Goal: Task Accomplishment & Management: Manage account settings

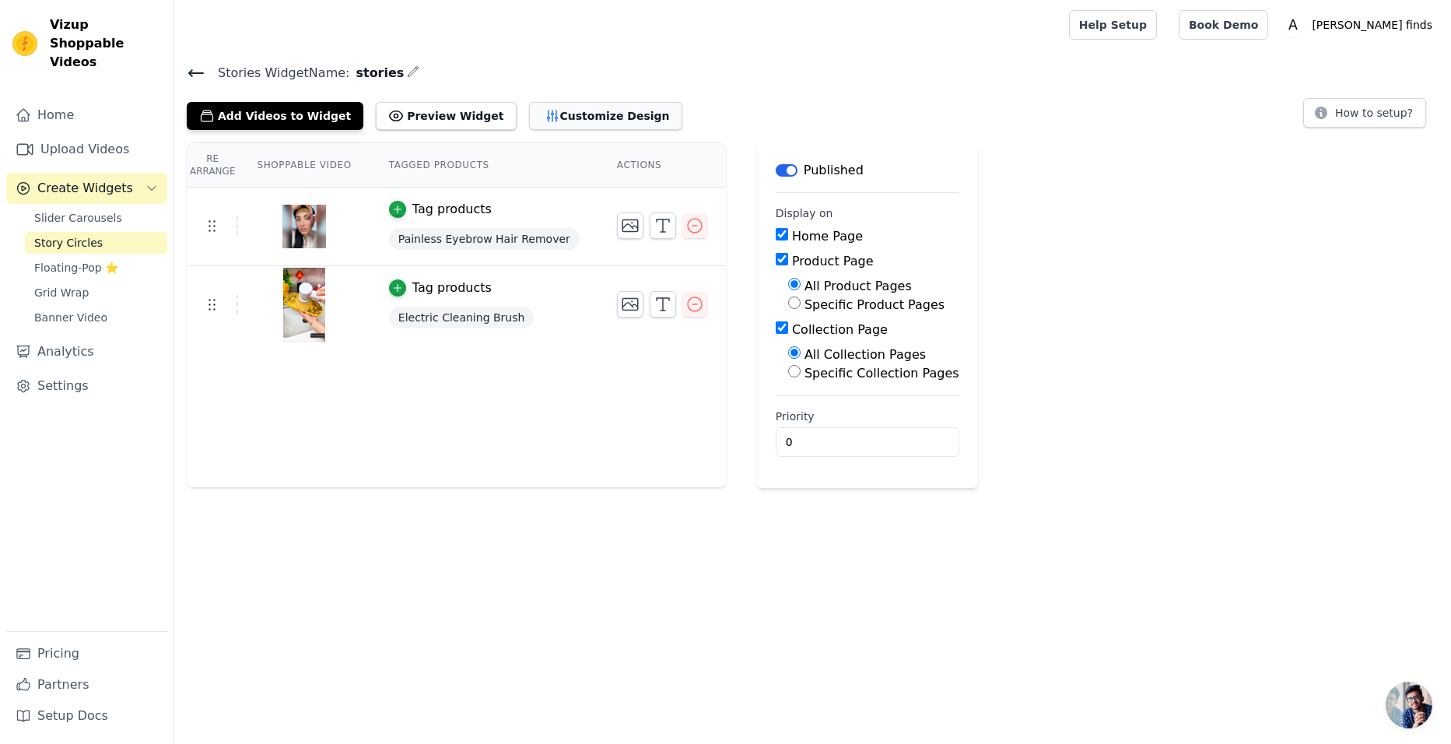
click at [548, 118] on button "Customize Design" at bounding box center [605, 116] width 153 height 28
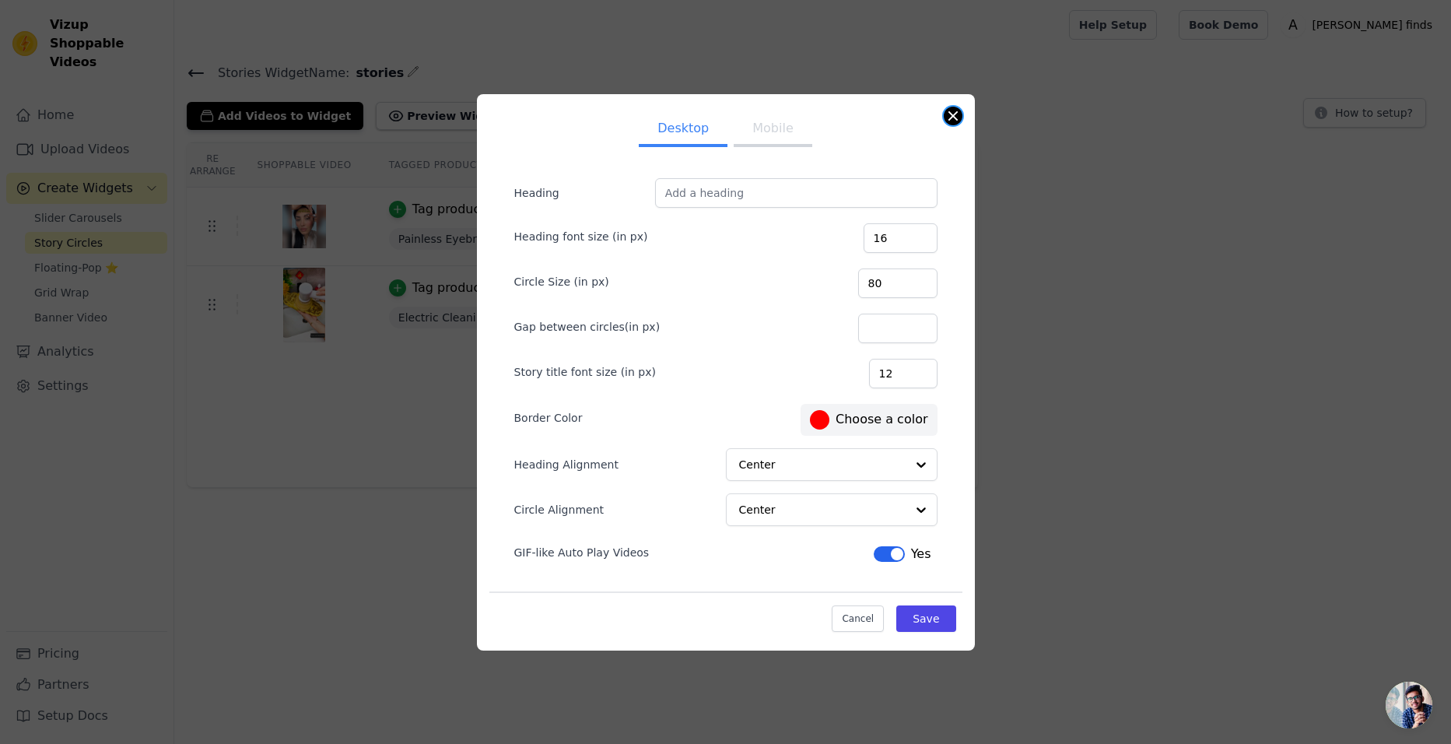
click at [951, 115] on button "Close modal" at bounding box center [953, 116] width 19 height 19
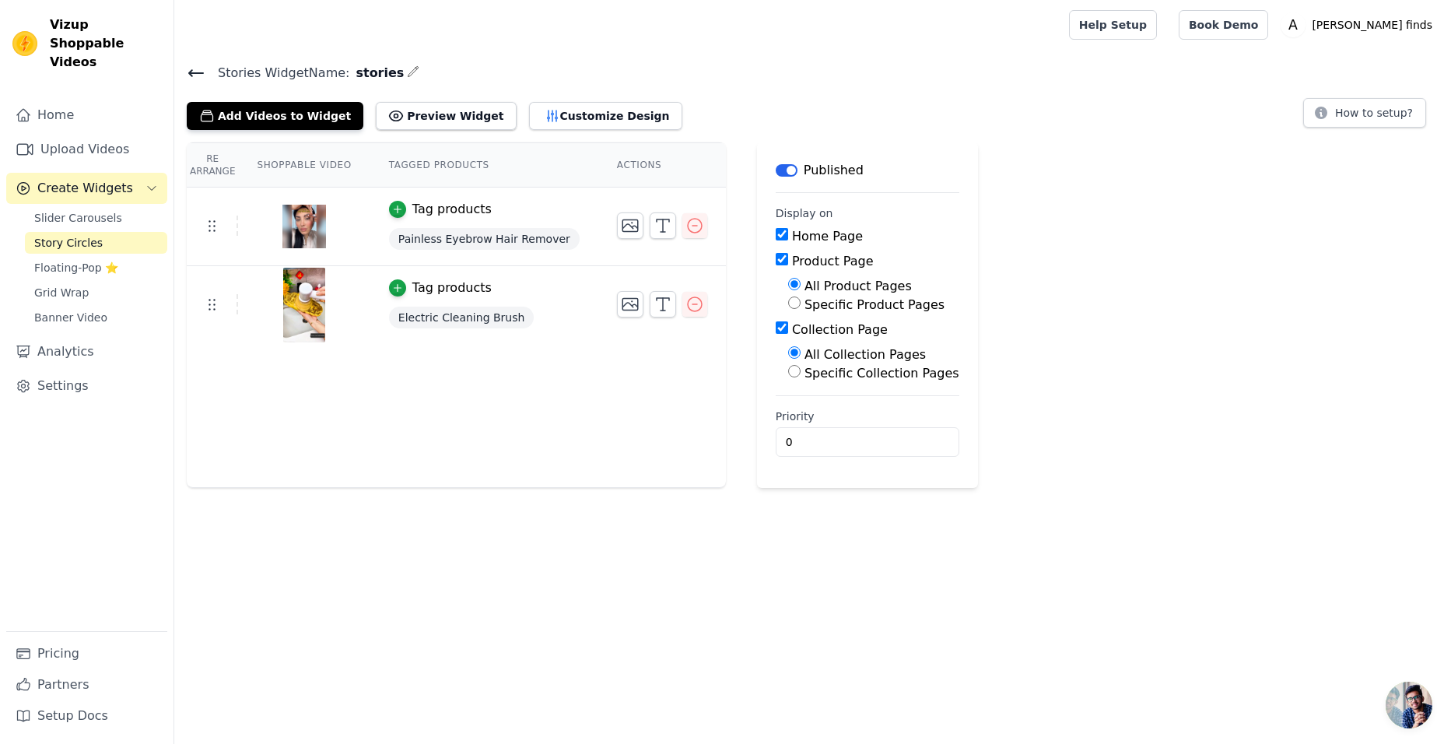
click at [193, 72] on icon at bounding box center [196, 73] width 14 height 6
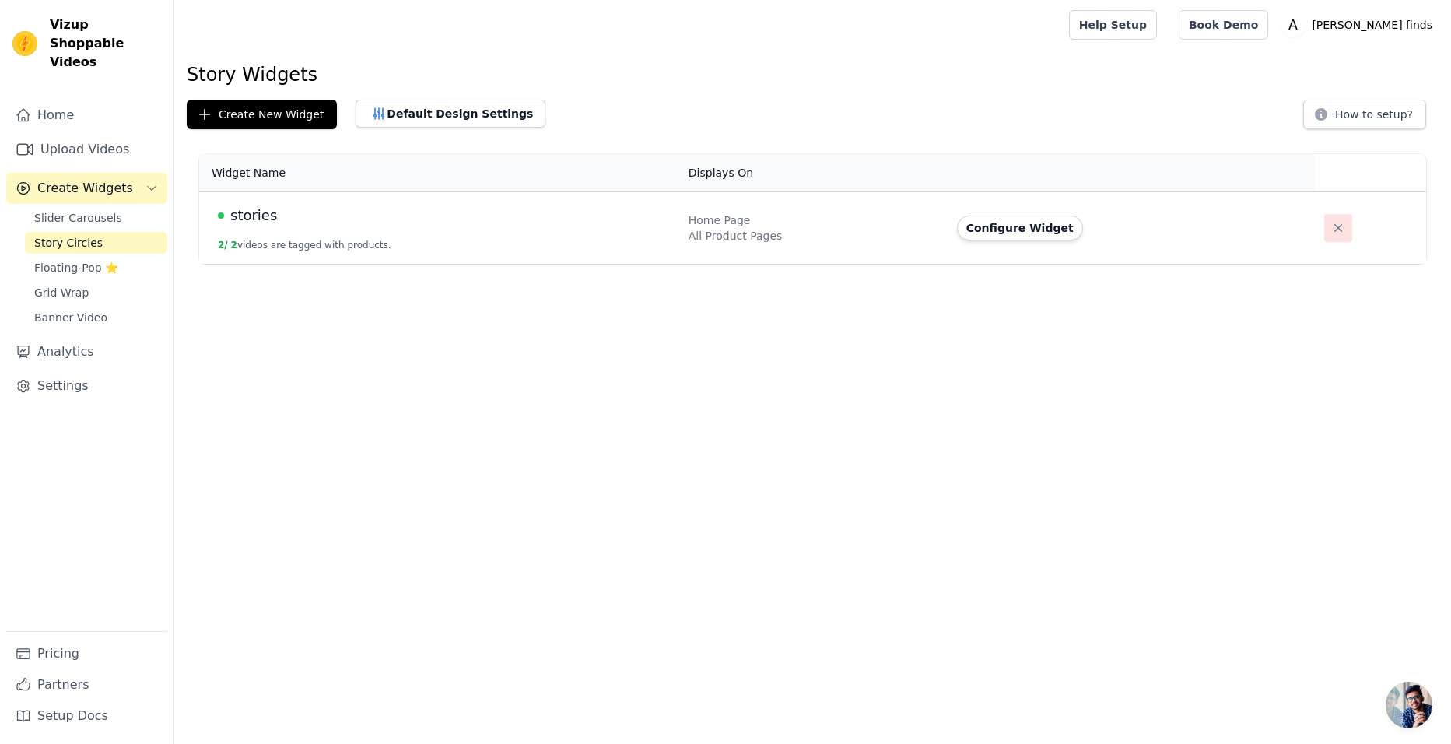
click at [1331, 233] on icon "button" at bounding box center [1339, 228] width 16 height 16
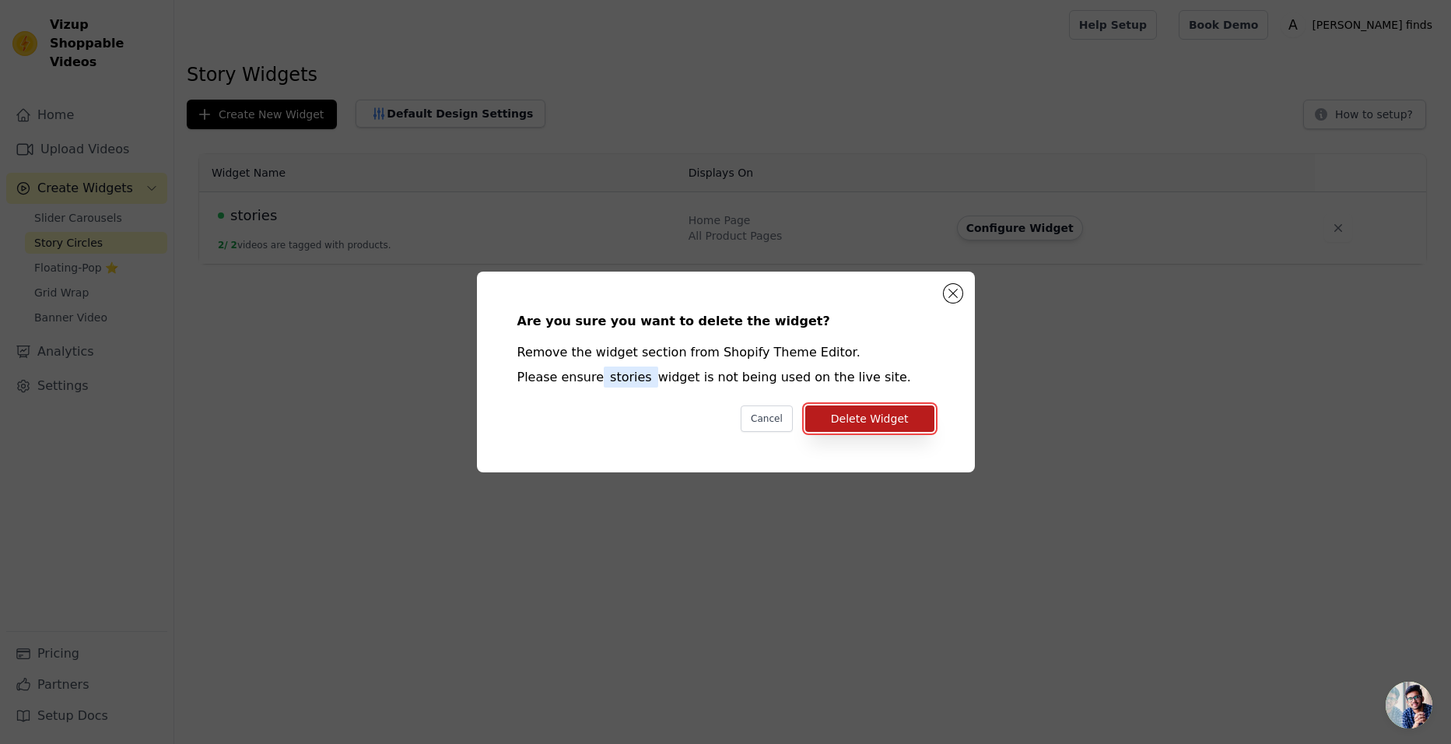
click at [875, 410] on button "Delete Widget" at bounding box center [869, 418] width 129 height 26
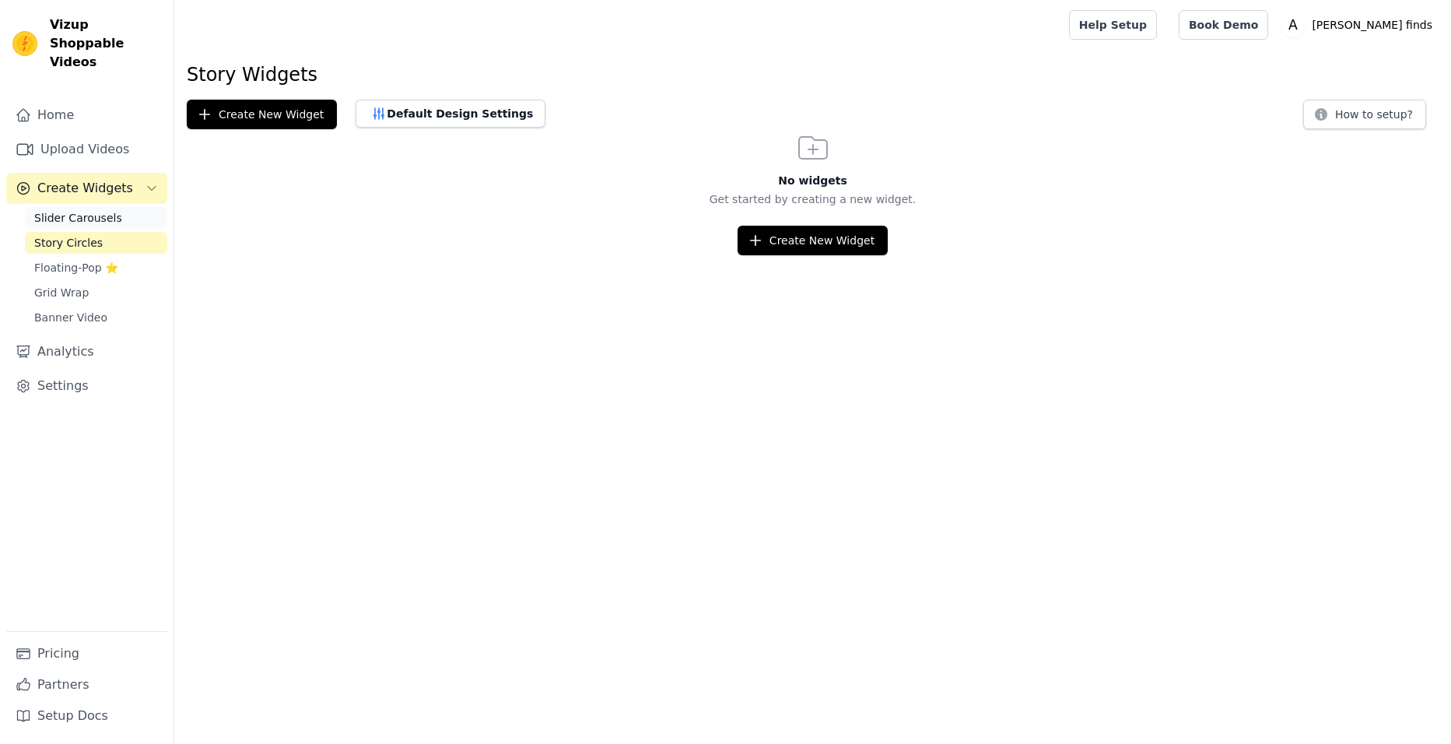
click at [132, 207] on link "Slider Carousels" at bounding box center [96, 218] width 142 height 22
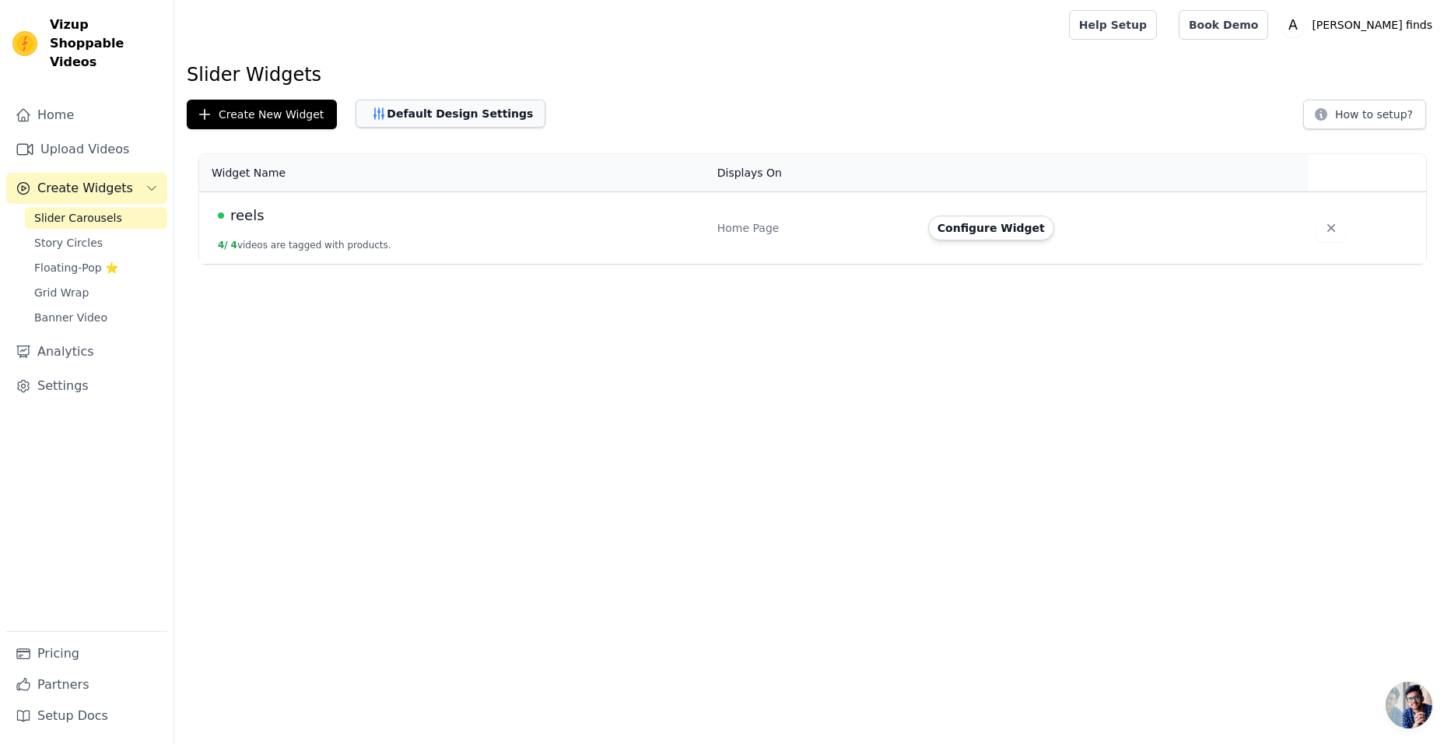
click at [474, 110] on button "Default Design Settings" at bounding box center [451, 114] width 190 height 28
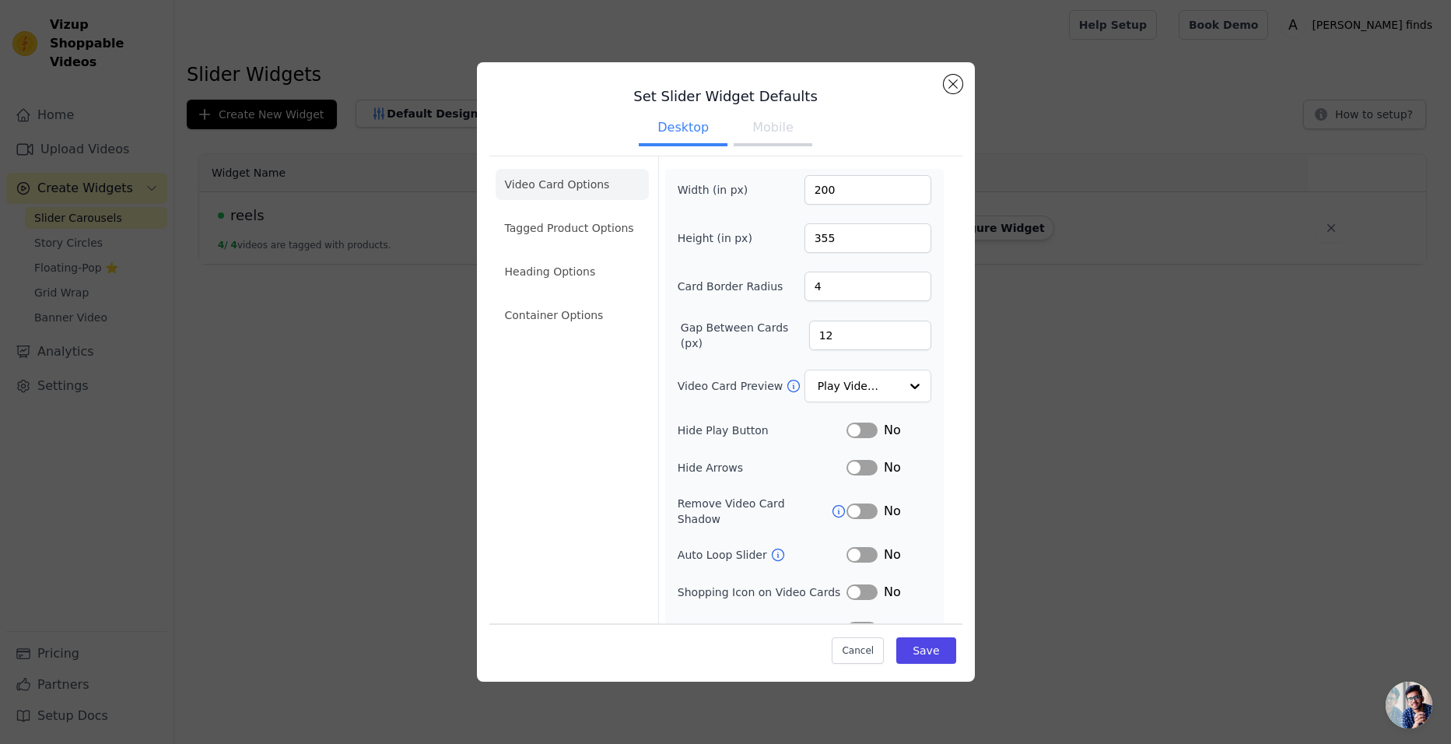
click at [944, 79] on div "Set Slider Widget Defaults Desktop Mobile Video Card Options Tagged Product Opt…" at bounding box center [725, 386] width 473 height 623
click at [954, 85] on button "Close modal" at bounding box center [953, 84] width 19 height 19
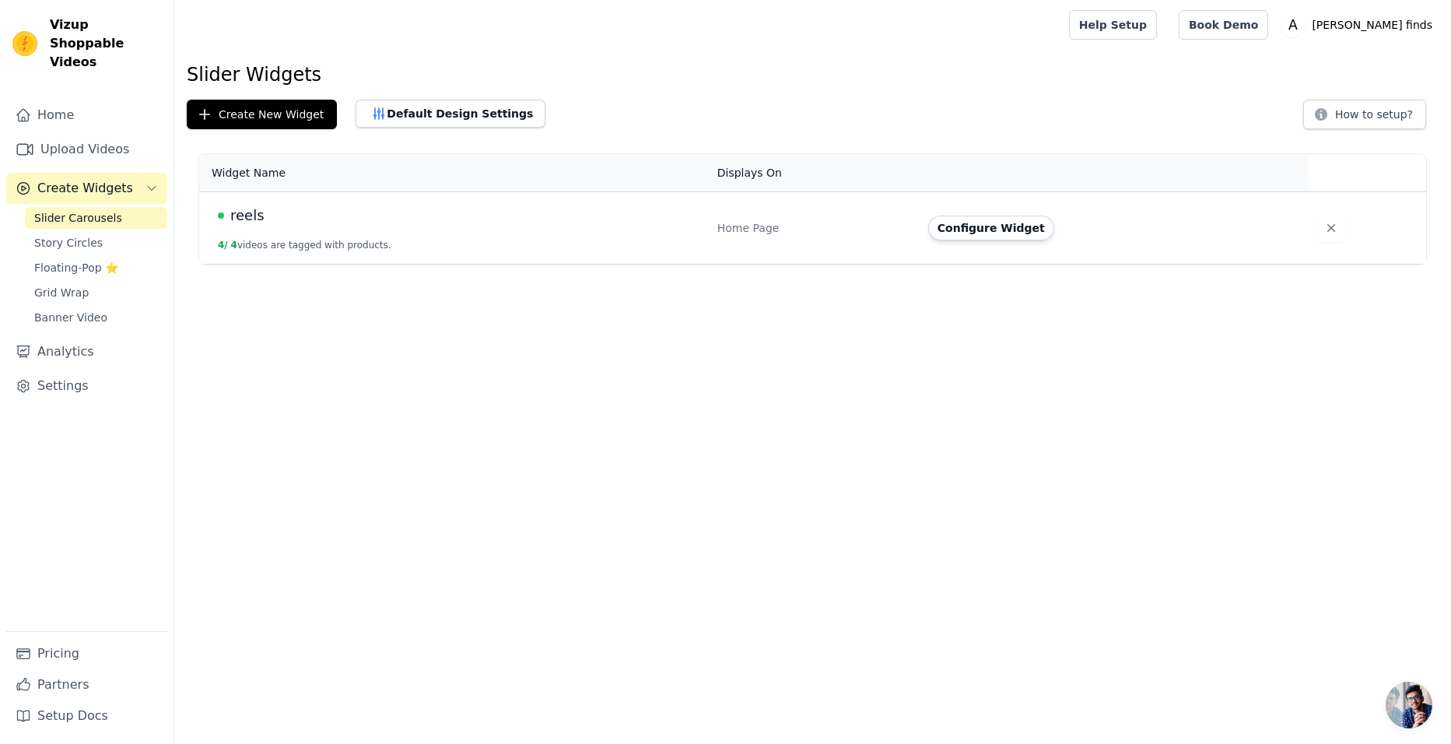
click at [994, 244] on td "Configure Widget" at bounding box center [1113, 228] width 389 height 72
click at [999, 227] on button "Configure Widget" at bounding box center [991, 228] width 126 height 25
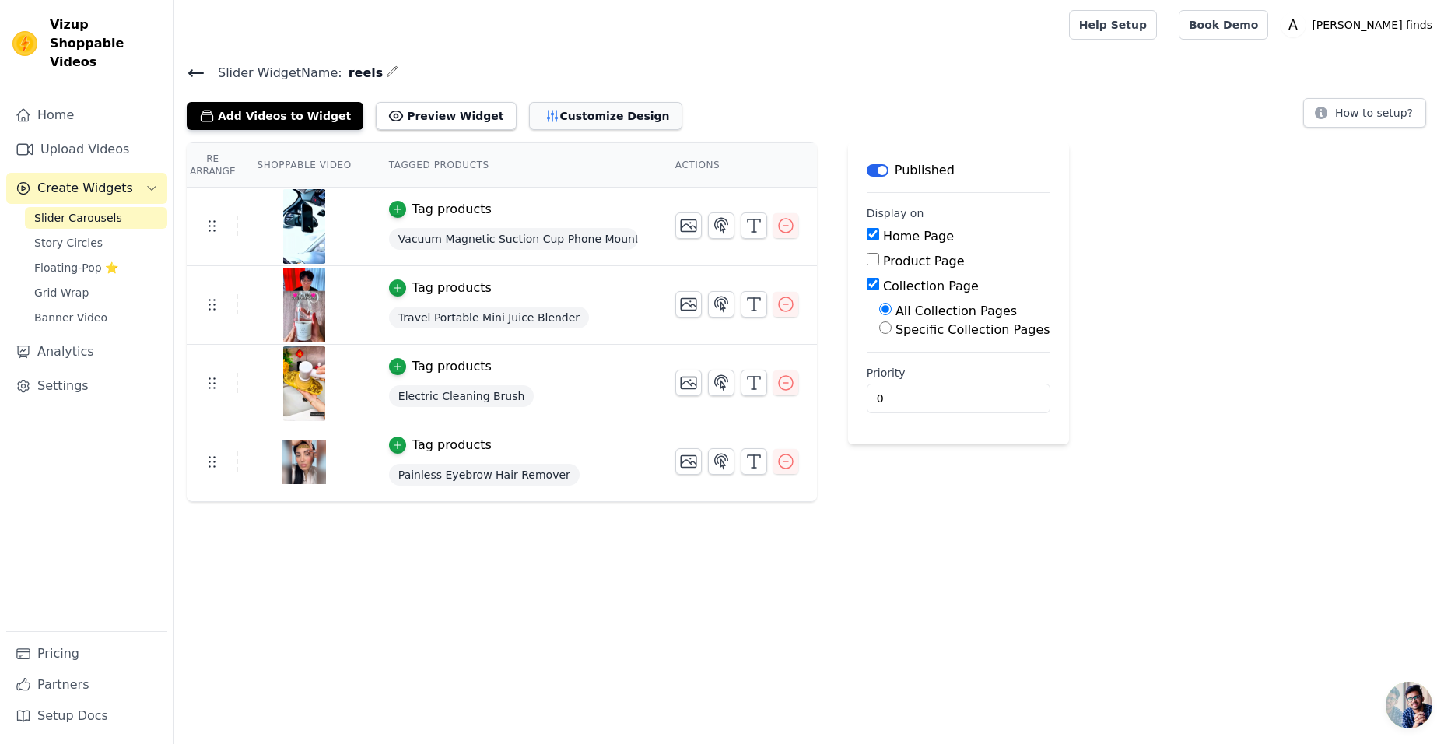
click at [545, 125] on button "Customize Design" at bounding box center [605, 116] width 153 height 28
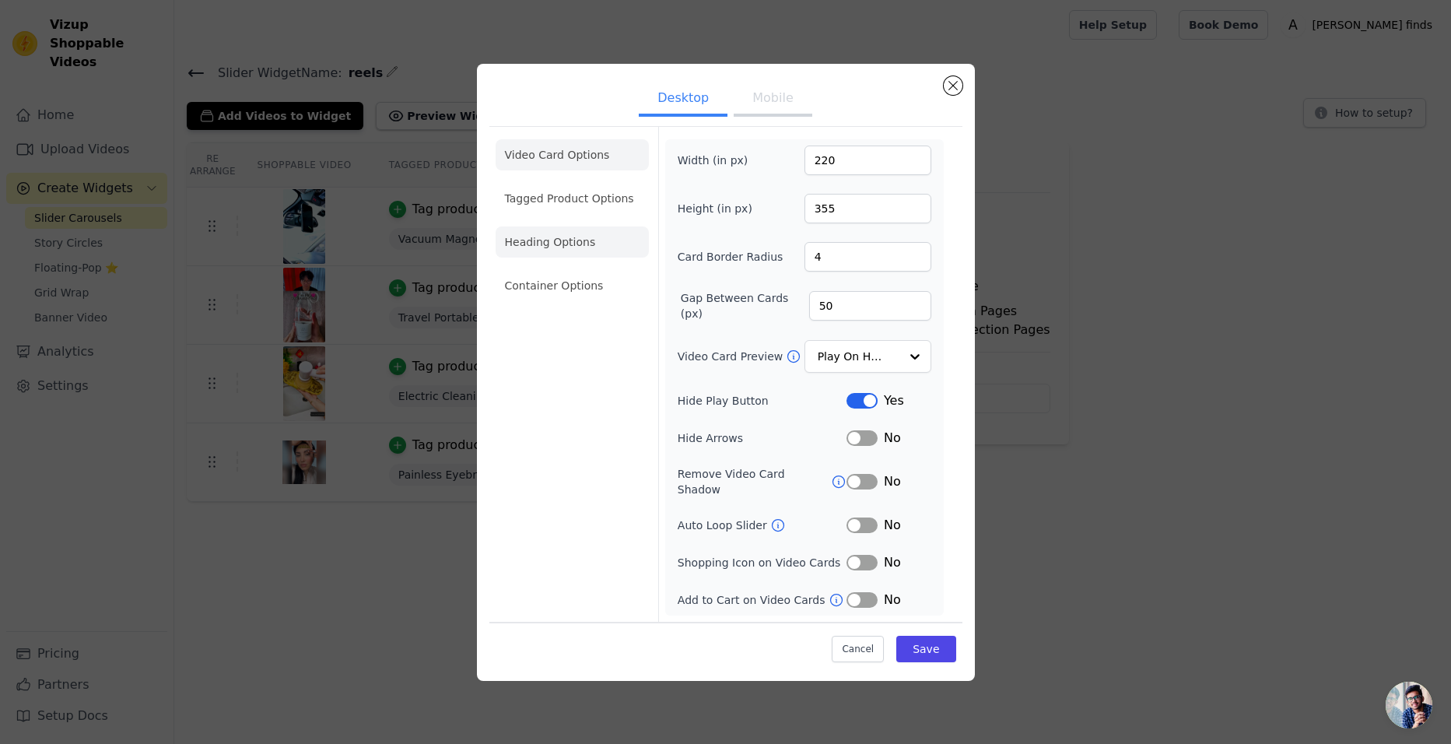
click at [548, 258] on li "Heading Options" at bounding box center [572, 241] width 153 height 31
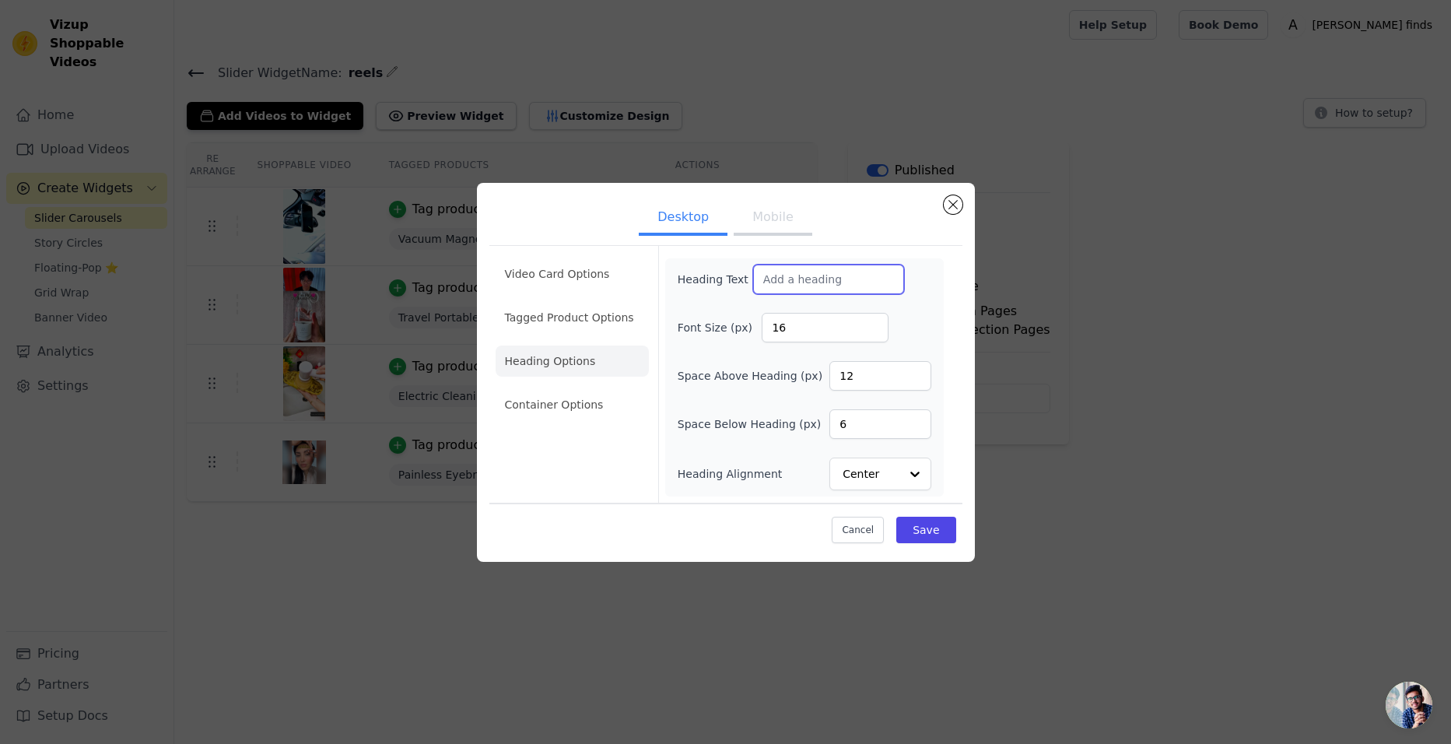
click at [797, 281] on input "Heading Text" at bounding box center [828, 280] width 151 height 30
click at [759, 214] on button "Mobile" at bounding box center [773, 219] width 78 height 34
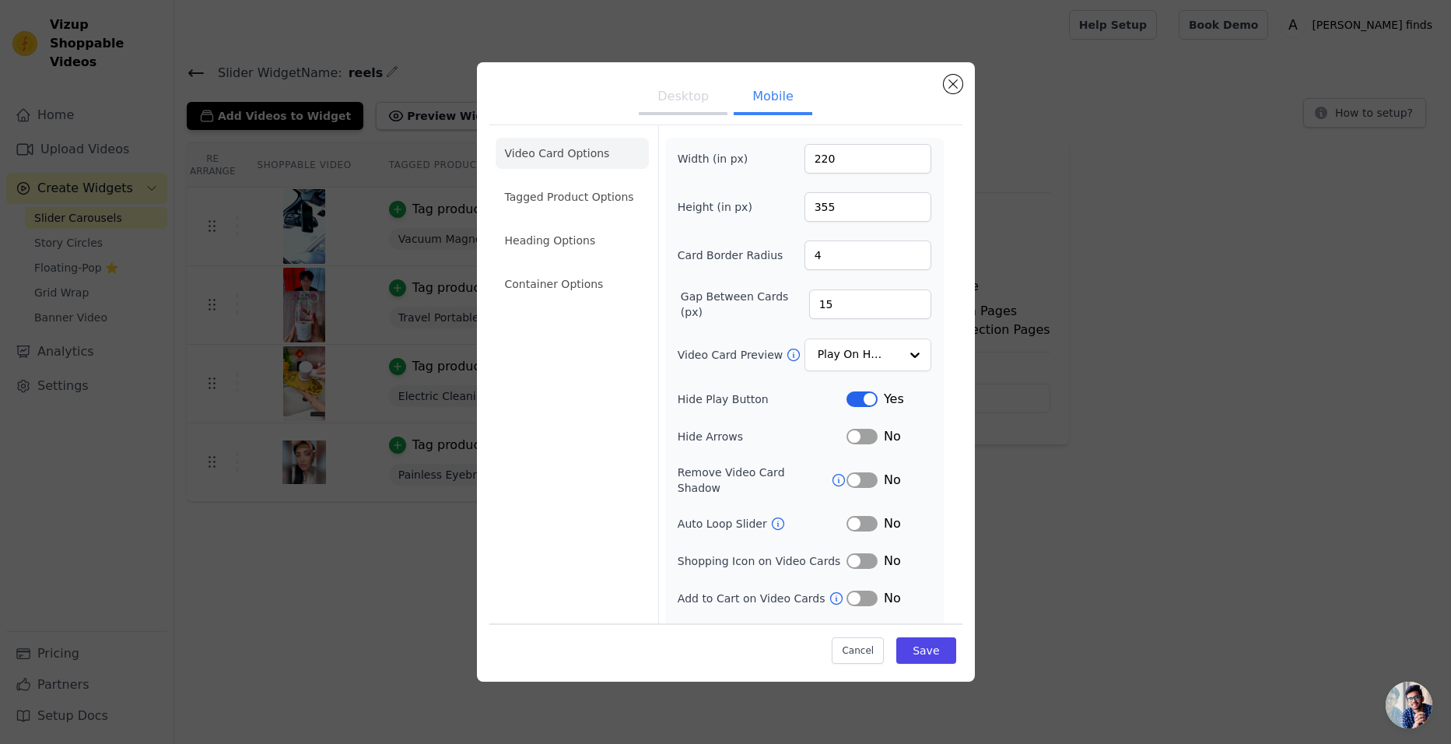
click at [759, 214] on div "Height (in px) 355" at bounding box center [805, 207] width 254 height 30
click at [554, 247] on li "Heading Options" at bounding box center [572, 240] width 153 height 31
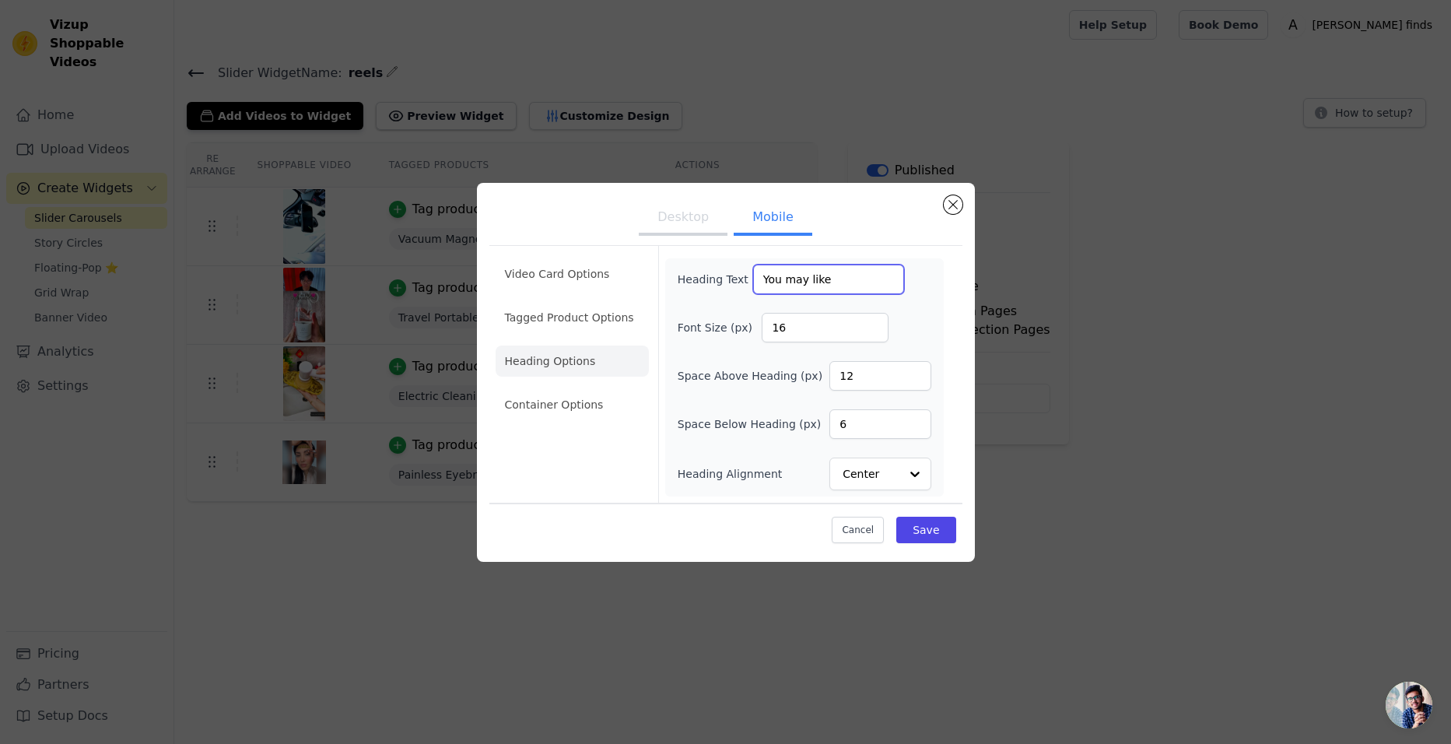
drag, startPoint x: 787, startPoint y: 279, endPoint x: 744, endPoint y: 272, distance: 43.5
click at [744, 272] on div "Heading Text You may like" at bounding box center [791, 280] width 226 height 30
type input "Top deals revealed"
click at [872, 325] on input "17" at bounding box center [825, 328] width 127 height 30
click at [872, 325] on input "18" at bounding box center [825, 328] width 127 height 30
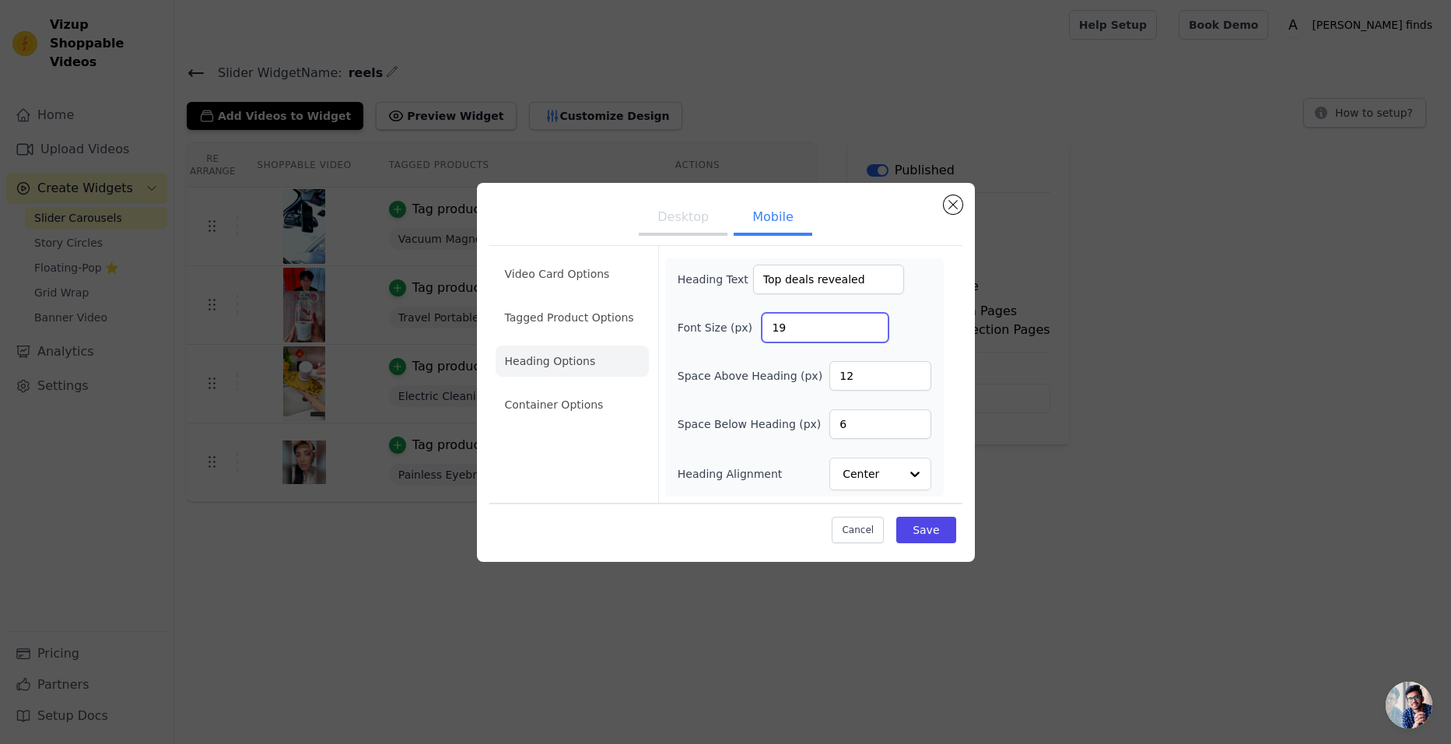
click at [872, 325] on input "19" at bounding box center [825, 328] width 127 height 30
click at [872, 325] on input "20" at bounding box center [825, 328] width 127 height 30
click at [872, 325] on input "21" at bounding box center [825, 328] width 127 height 30
click at [872, 325] on input "22" at bounding box center [825, 328] width 127 height 30
click at [872, 325] on input "23" at bounding box center [825, 328] width 127 height 30
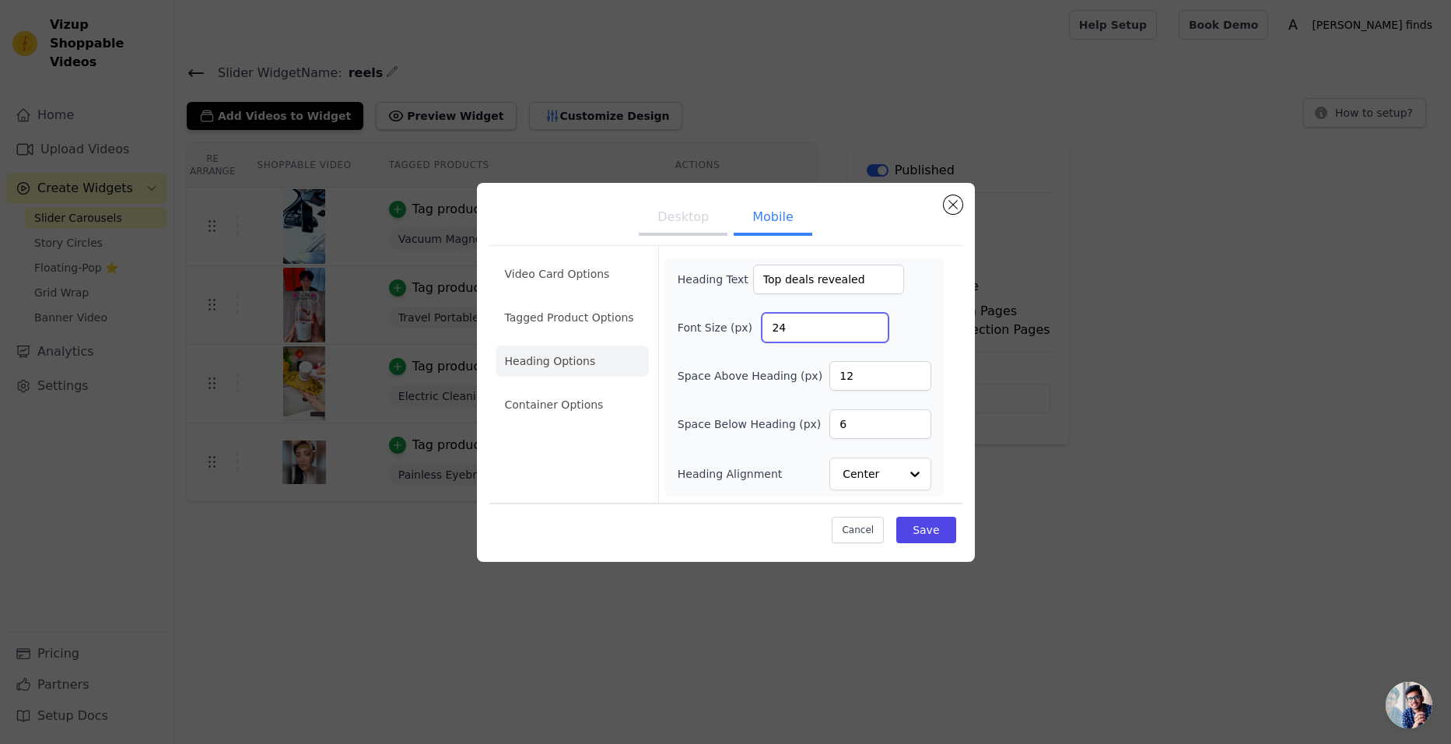
click at [872, 325] on input "24" at bounding box center [825, 328] width 127 height 30
click at [872, 325] on input "25" at bounding box center [825, 328] width 127 height 30
click at [872, 325] on input "26" at bounding box center [825, 328] width 127 height 30
click at [872, 325] on input "27" at bounding box center [825, 328] width 127 height 30
click at [872, 325] on input "28" at bounding box center [825, 328] width 127 height 30
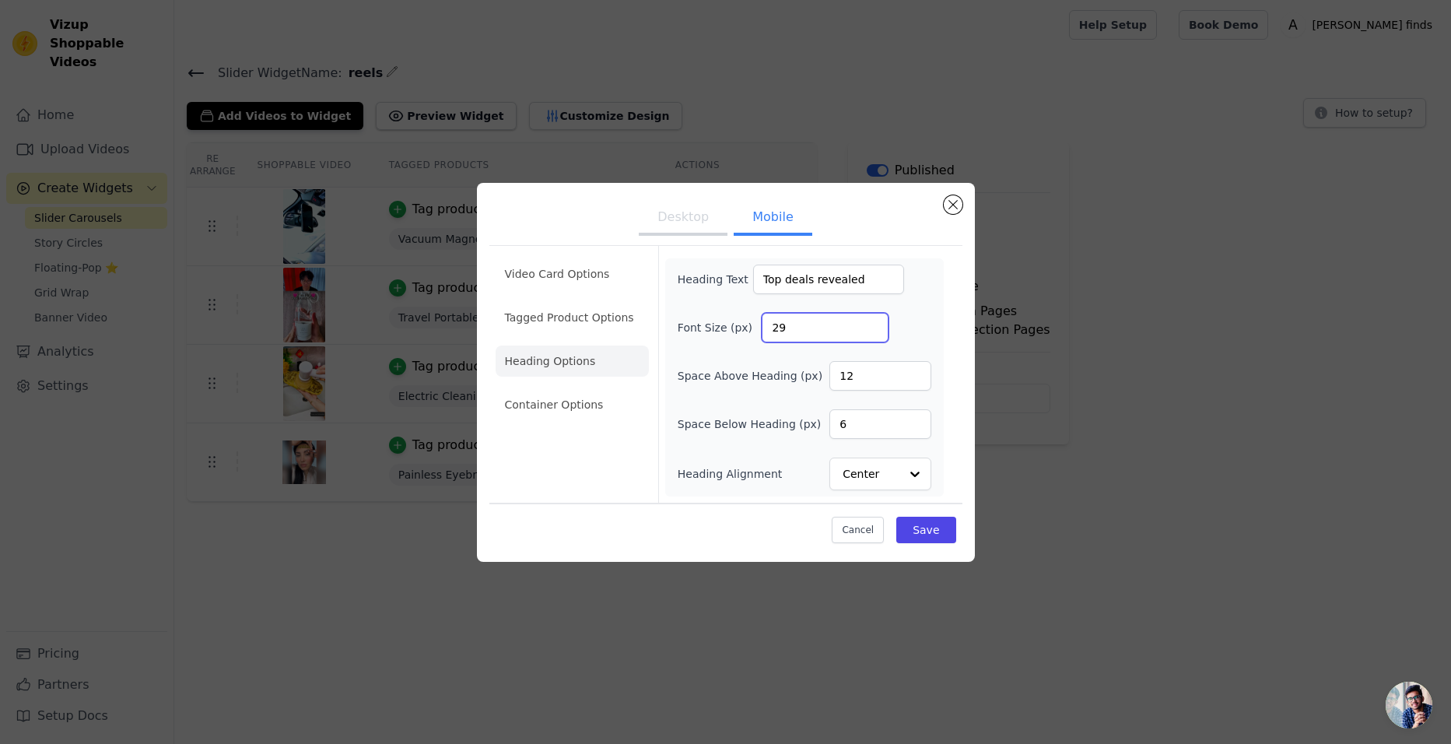
click at [872, 325] on input "29" at bounding box center [825, 328] width 127 height 30
click at [872, 324] on input "30" at bounding box center [825, 328] width 127 height 30
click at [872, 324] on input "31" at bounding box center [825, 328] width 127 height 30
click at [872, 324] on input "32" at bounding box center [825, 328] width 127 height 30
click at [872, 324] on input "33" at bounding box center [825, 328] width 127 height 30
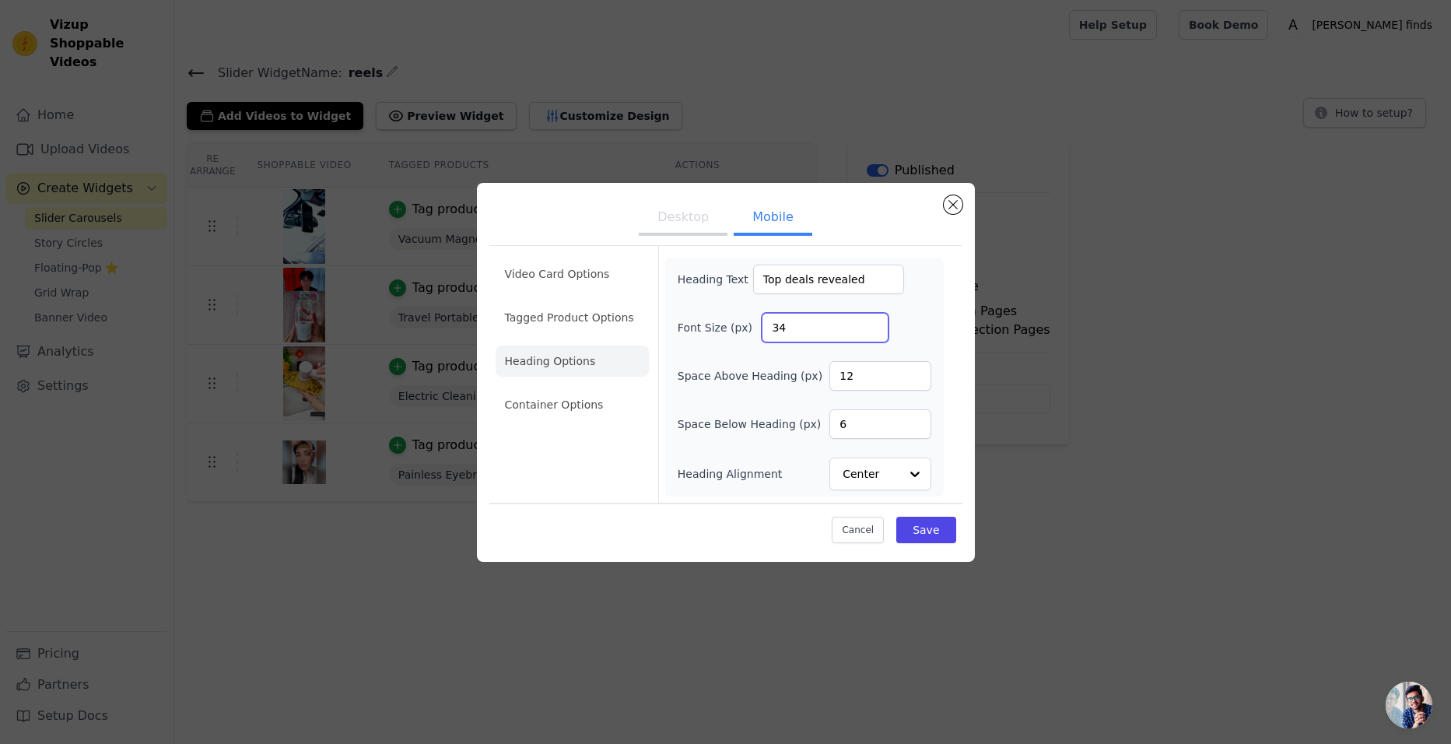
click at [872, 324] on input "34" at bounding box center [825, 328] width 127 height 30
type input "35"
click at [872, 324] on input "35" at bounding box center [825, 328] width 127 height 30
click at [914, 381] on input "11" at bounding box center [879, 376] width 101 height 30
click at [914, 381] on input "10" at bounding box center [879, 376] width 101 height 30
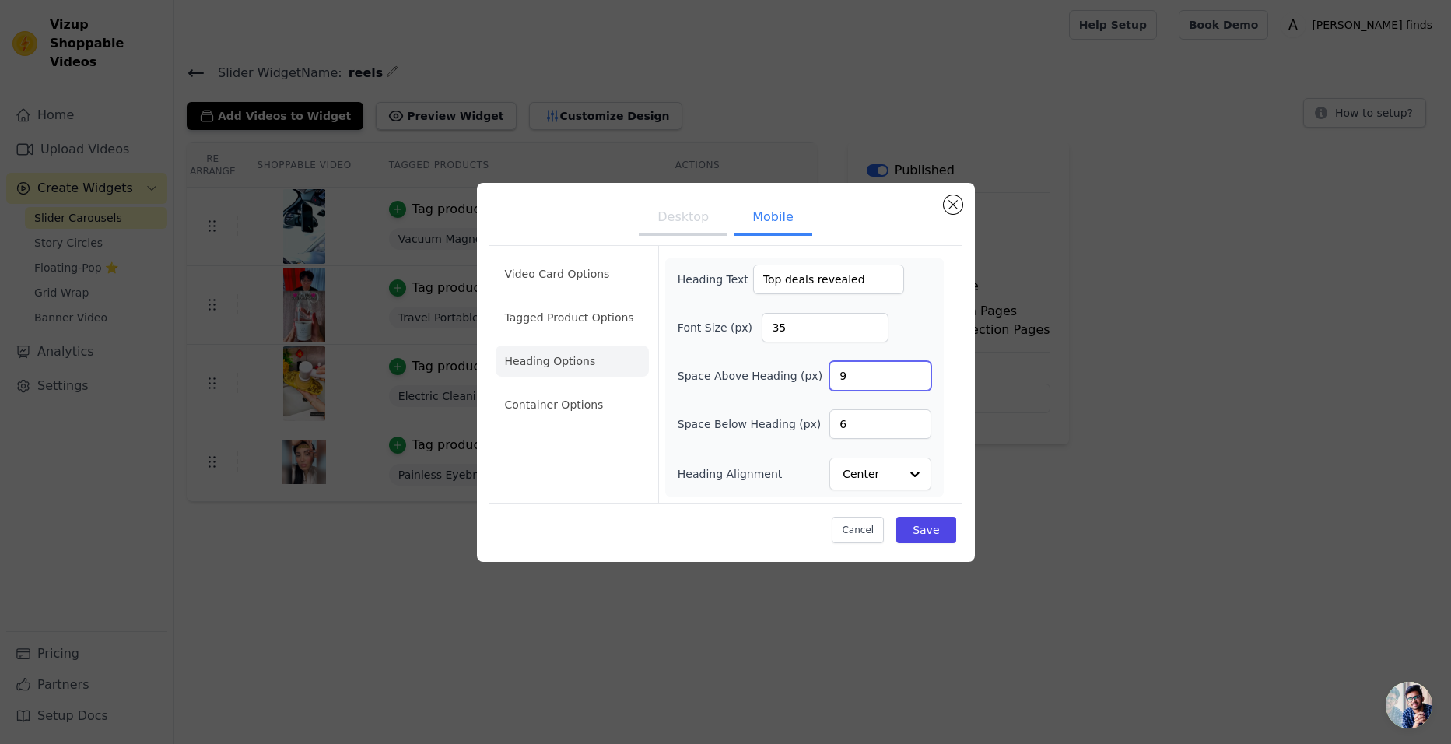
click at [914, 381] on input "9" at bounding box center [879, 376] width 101 height 30
type input "8"
click at [914, 381] on input "8" at bounding box center [879, 376] width 101 height 30
click at [921, 473] on div at bounding box center [914, 473] width 31 height 31
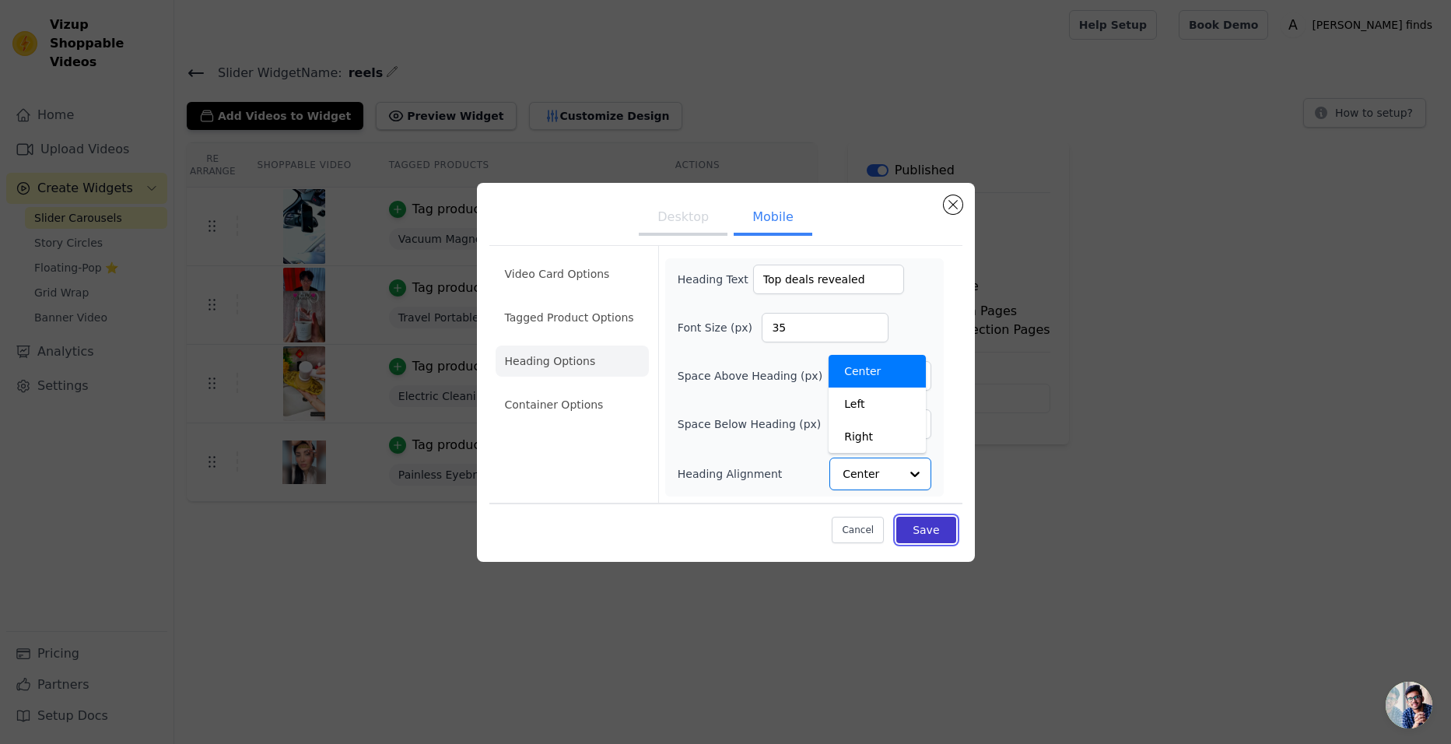
click at [919, 529] on button "Save" at bounding box center [925, 530] width 59 height 26
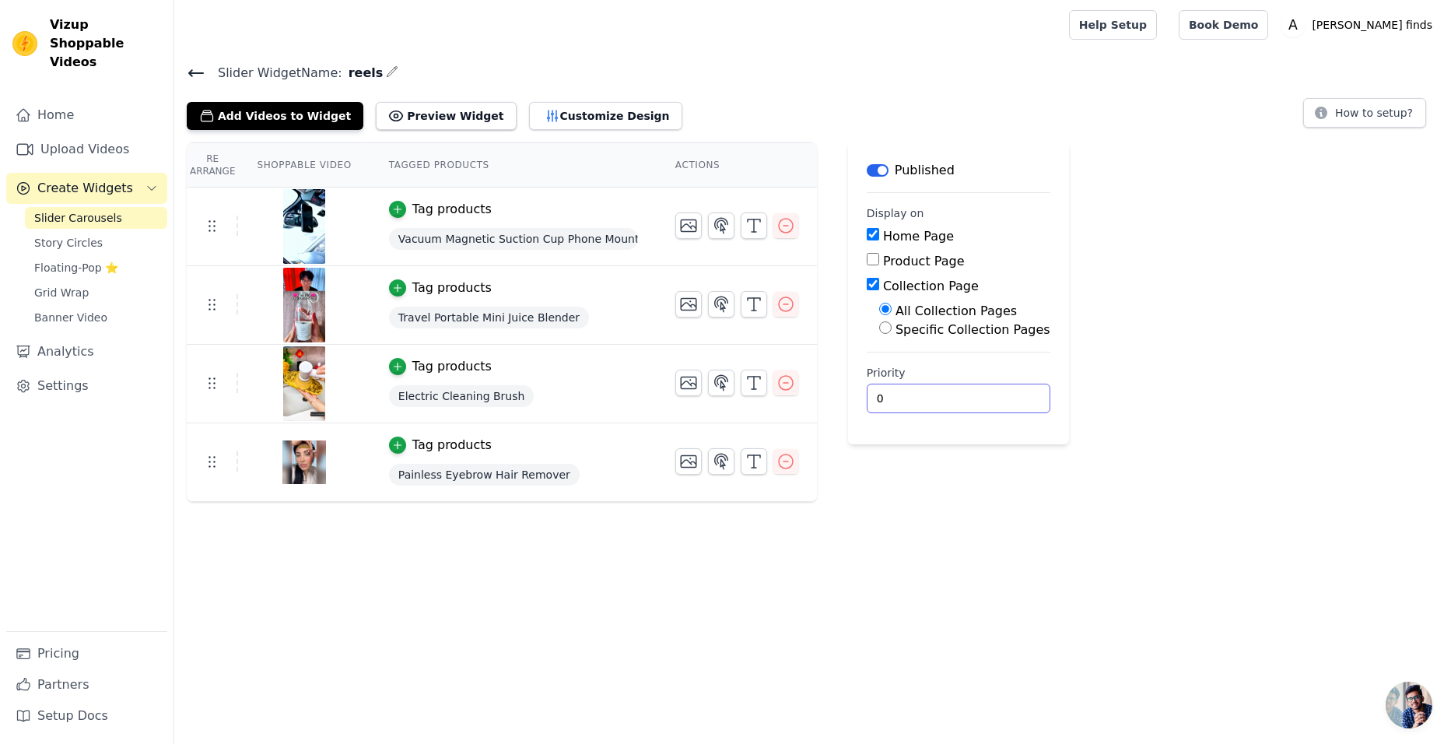
drag, startPoint x: 1016, startPoint y: 416, endPoint x: 1048, endPoint y: 397, distance: 37.4
click at [1048, 397] on div "Re Arrange Shoppable Video Tagged Products Actions Tag products Vacuum Magnetic…" at bounding box center [812, 321] width 1277 height 359
click at [191, 76] on icon at bounding box center [196, 73] width 19 height 19
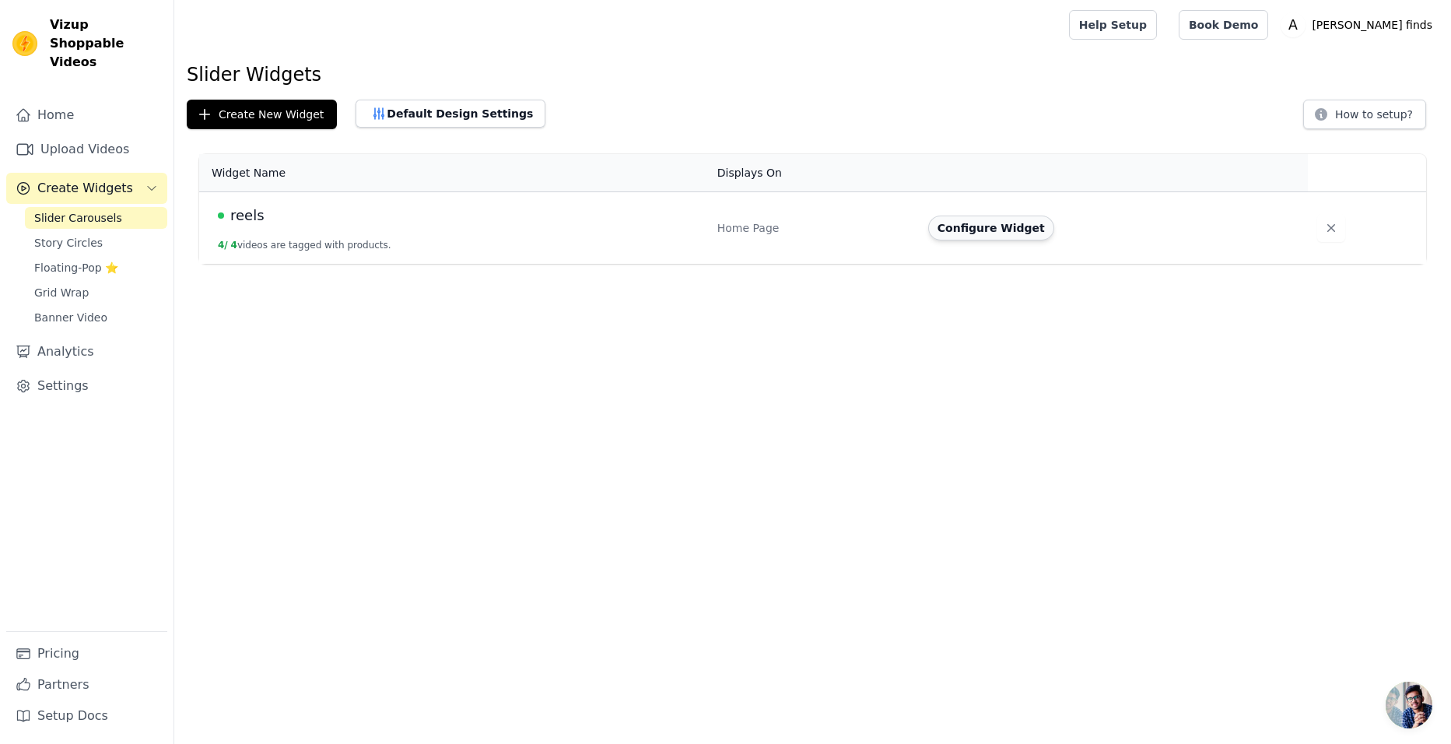
click at [959, 232] on button "Configure Widget" at bounding box center [991, 228] width 126 height 25
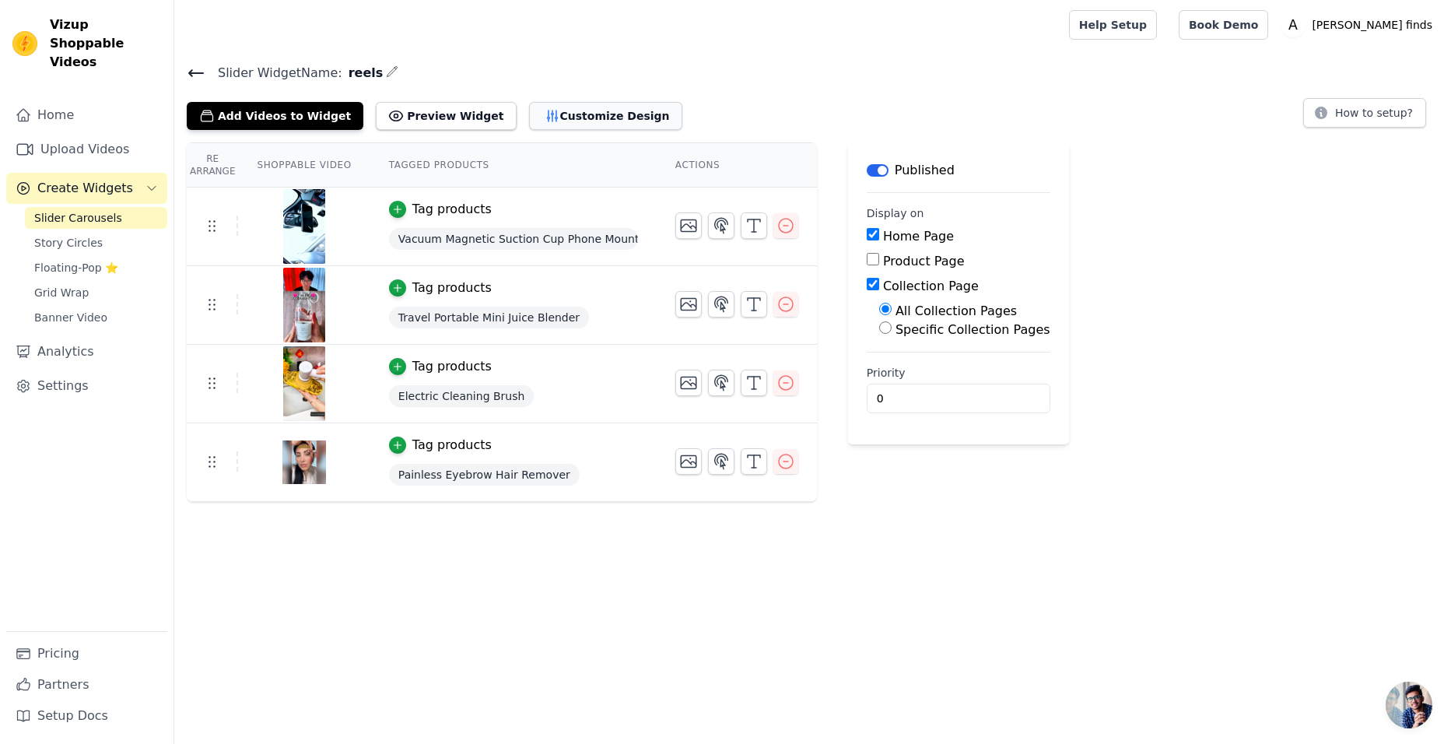
click at [572, 121] on button "Customize Design" at bounding box center [605, 116] width 153 height 28
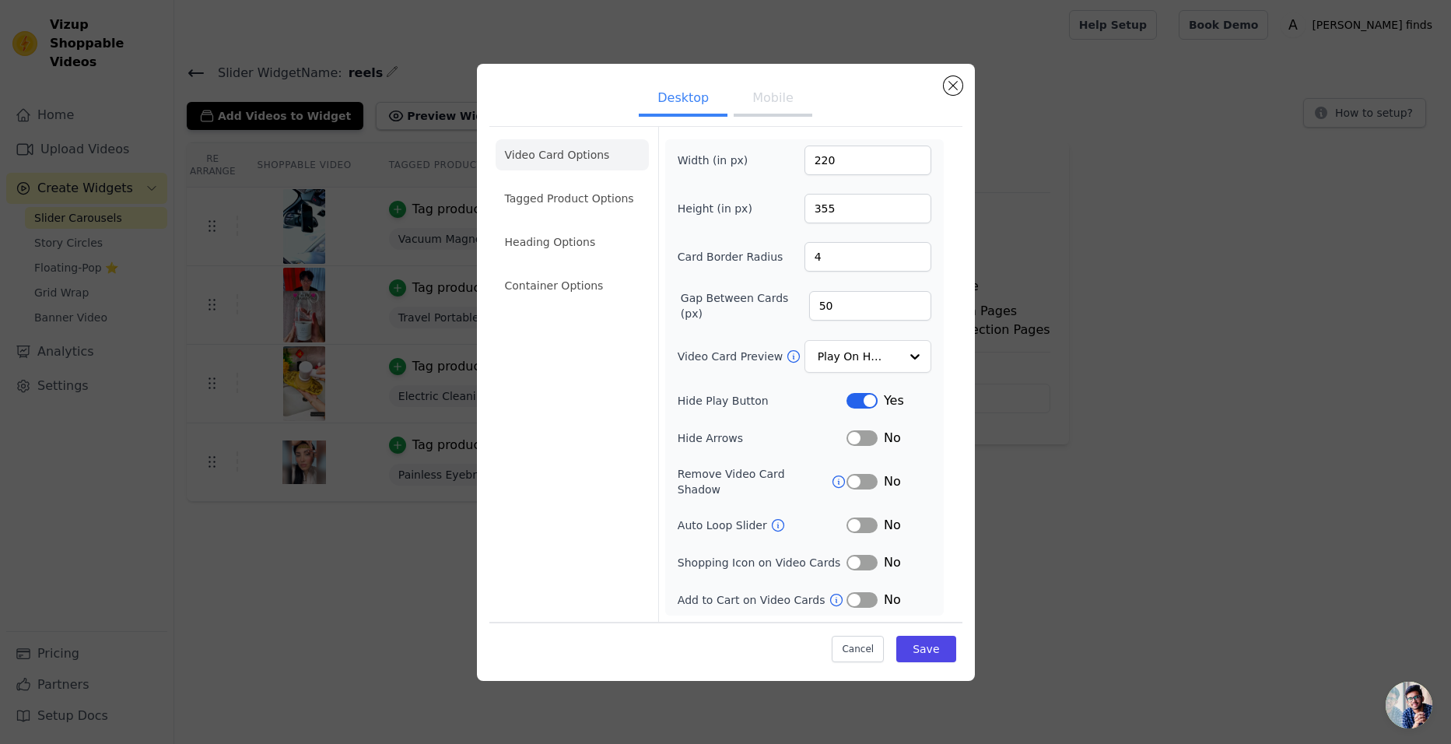
click at [751, 110] on button "Mobile" at bounding box center [773, 99] width 78 height 34
click at [540, 240] on li "Heading Options" at bounding box center [572, 240] width 153 height 31
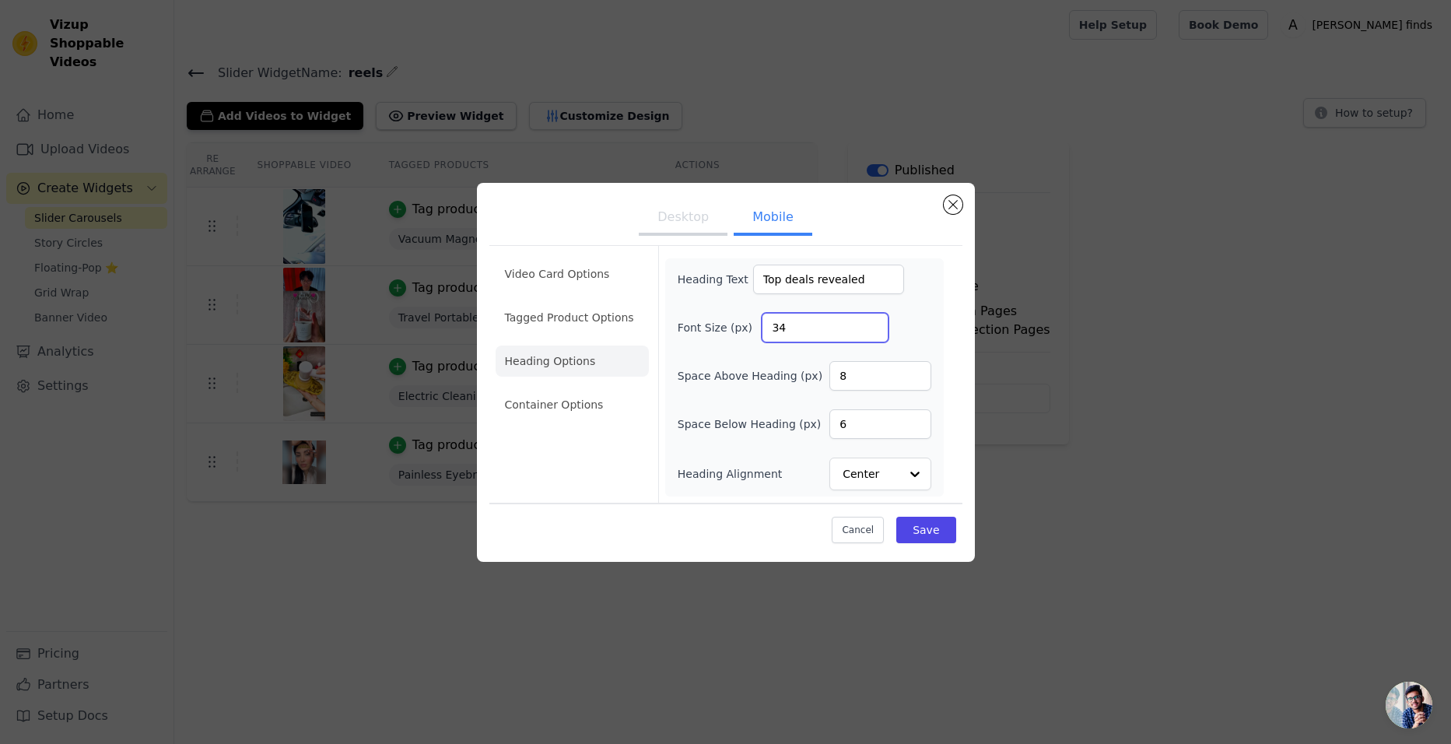
click at [872, 330] on input "34" at bounding box center [825, 328] width 127 height 30
click at [872, 330] on input "33" at bounding box center [825, 328] width 127 height 30
click at [872, 330] on input "32" at bounding box center [825, 328] width 127 height 30
click at [872, 331] on input "13" at bounding box center [825, 328] width 127 height 30
click at [875, 324] on input "14" at bounding box center [825, 328] width 127 height 30
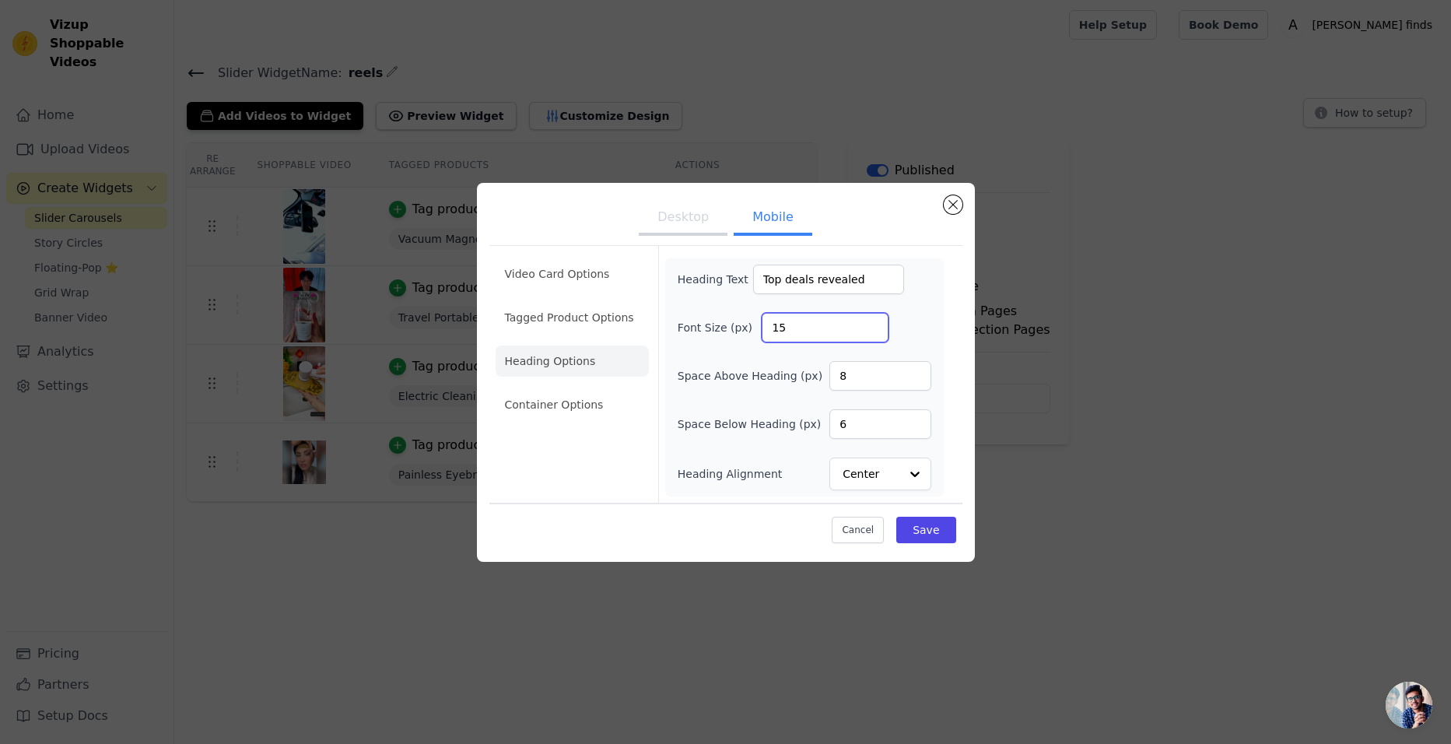
click at [875, 324] on input "15" at bounding box center [825, 328] width 127 height 30
type input "16"
click at [875, 324] on input "16" at bounding box center [825, 328] width 127 height 30
click at [917, 528] on button "Save" at bounding box center [925, 530] width 59 height 26
